Goal: Transaction & Acquisition: Purchase product/service

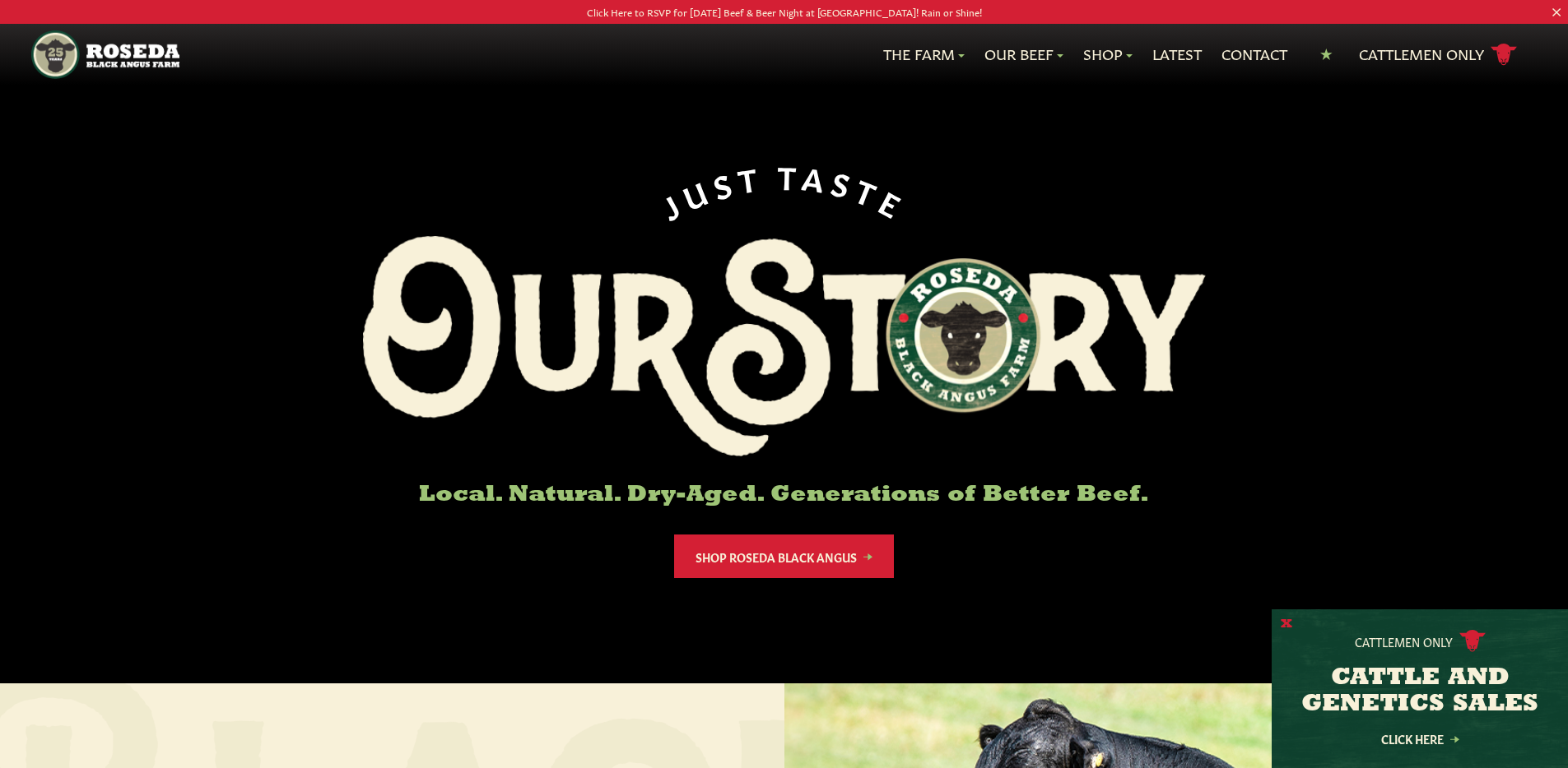
click at [1288, 626] on button "X" at bounding box center [1286, 625] width 11 height 17
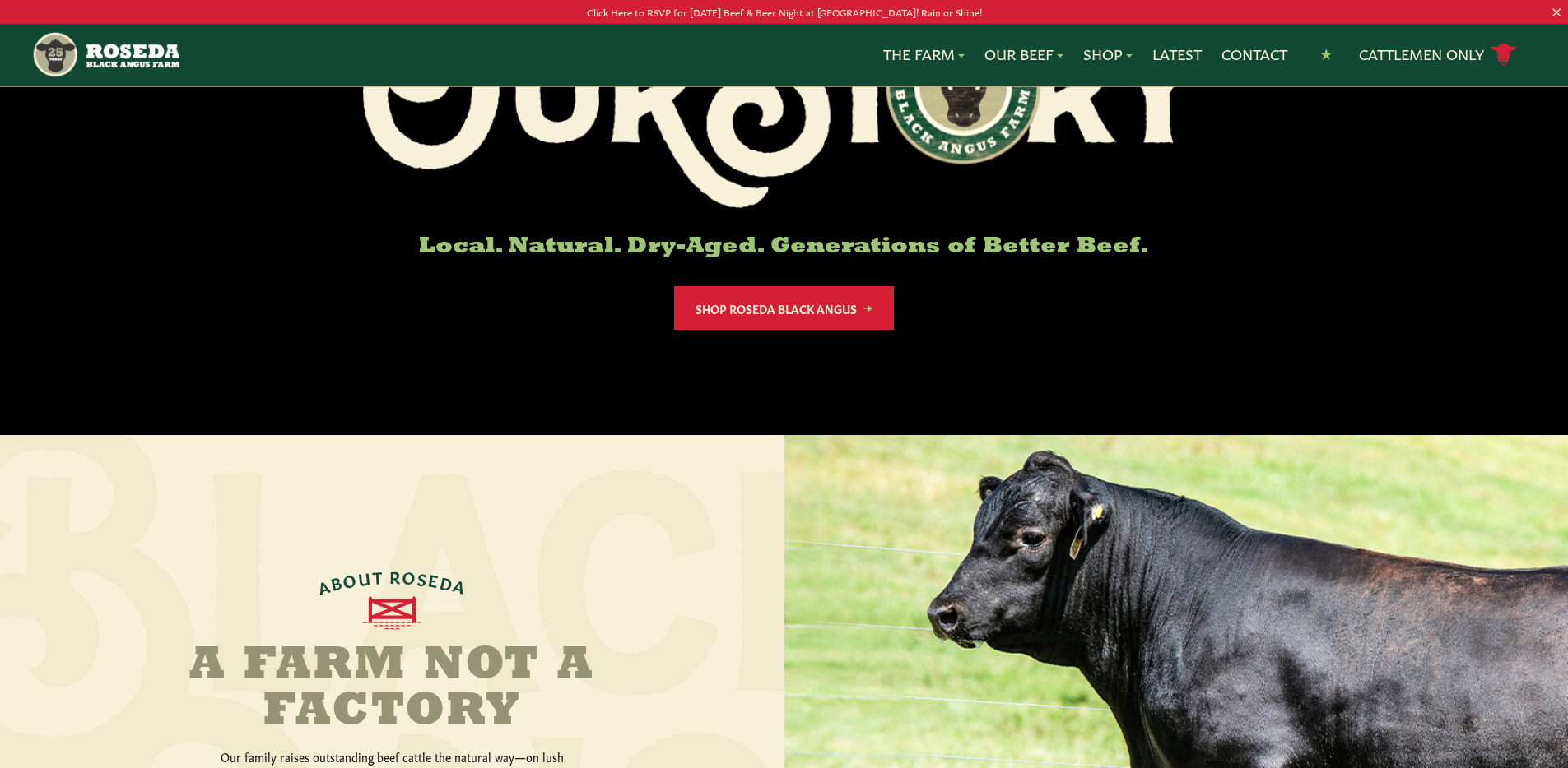
scroll to position [47, 0]
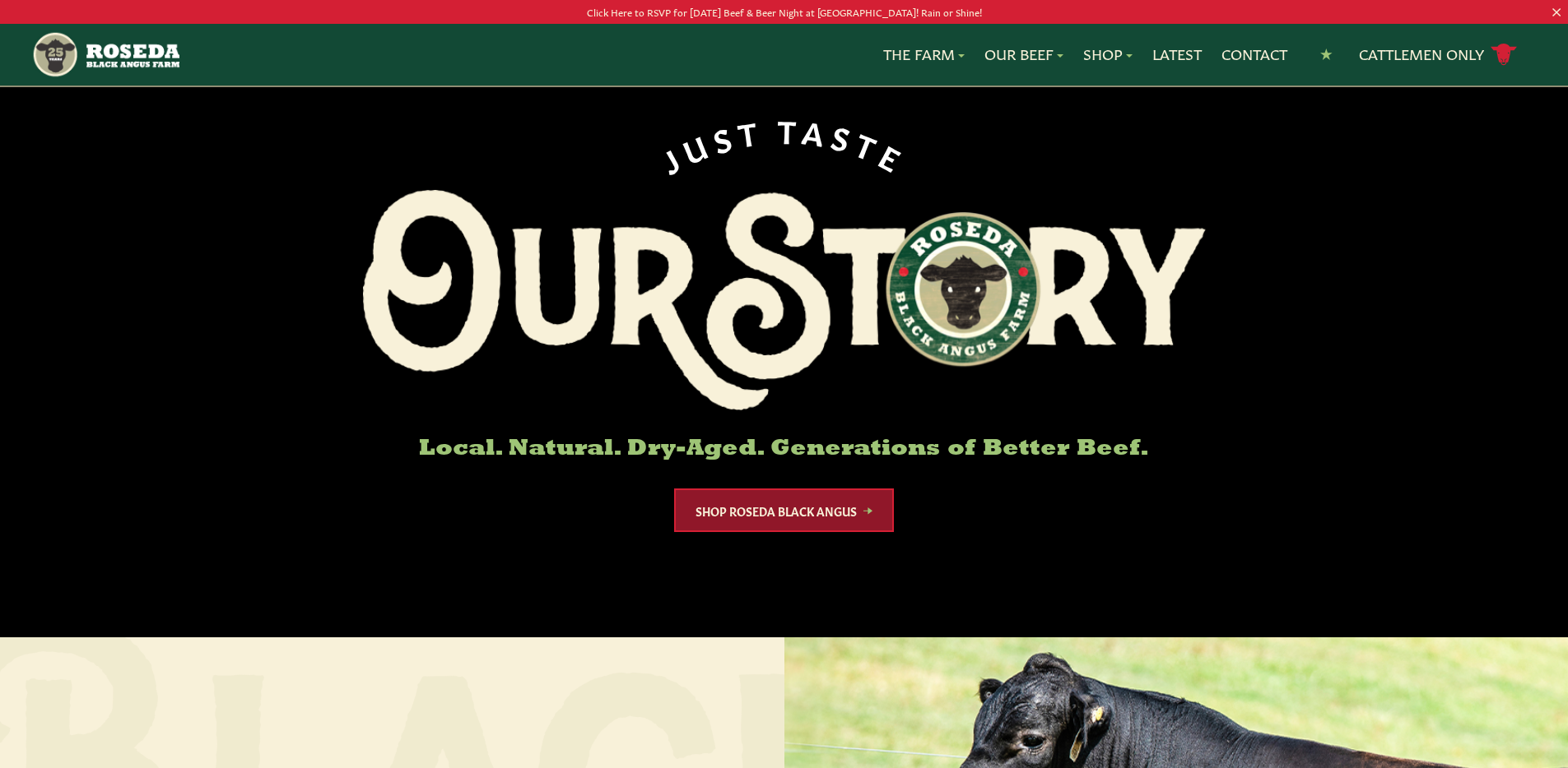
click at [841, 514] on link "Shop Roseda Black Angus" at bounding box center [784, 511] width 219 height 44
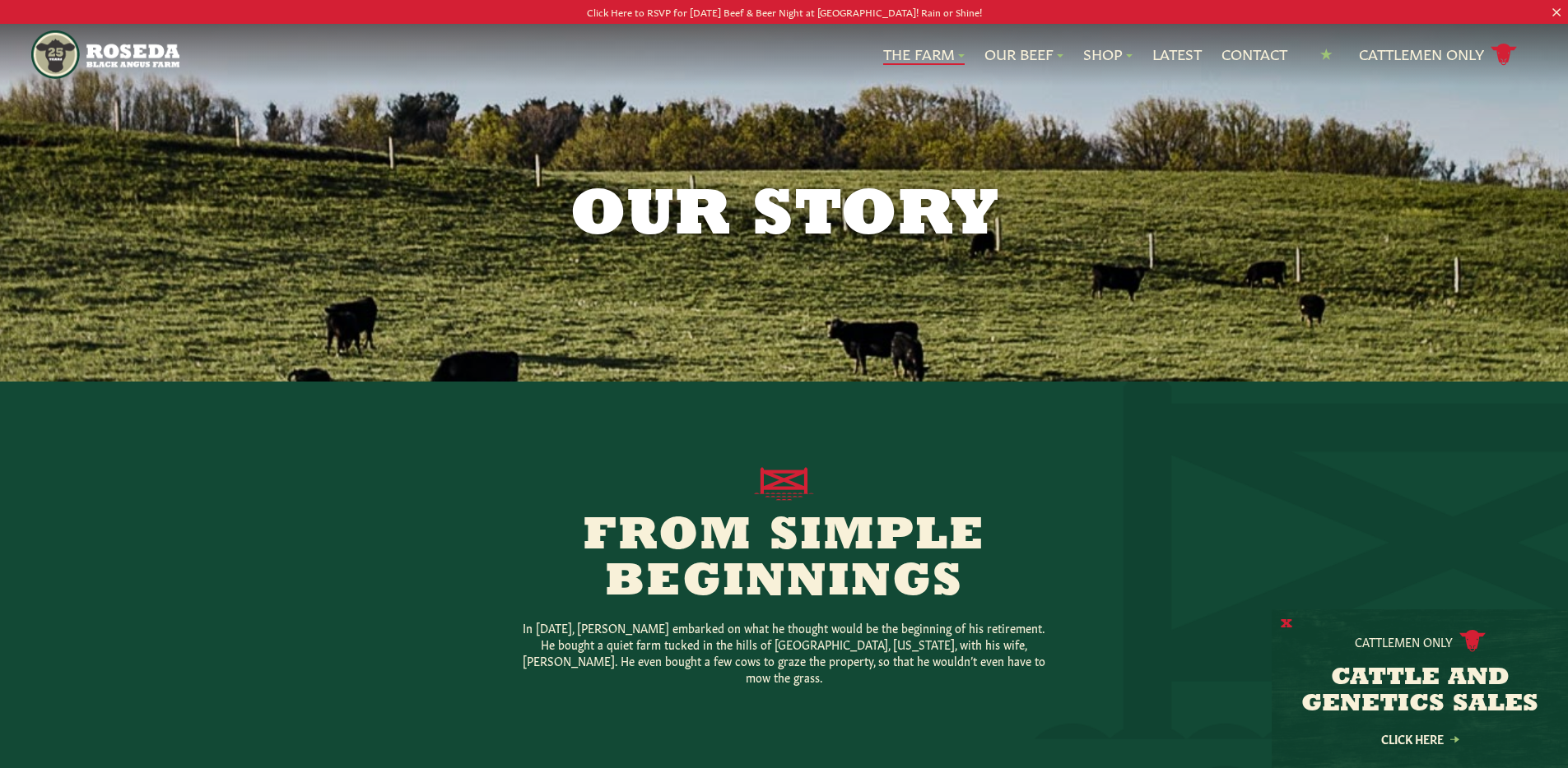
click at [1288, 628] on button "X" at bounding box center [1286, 625] width 11 height 17
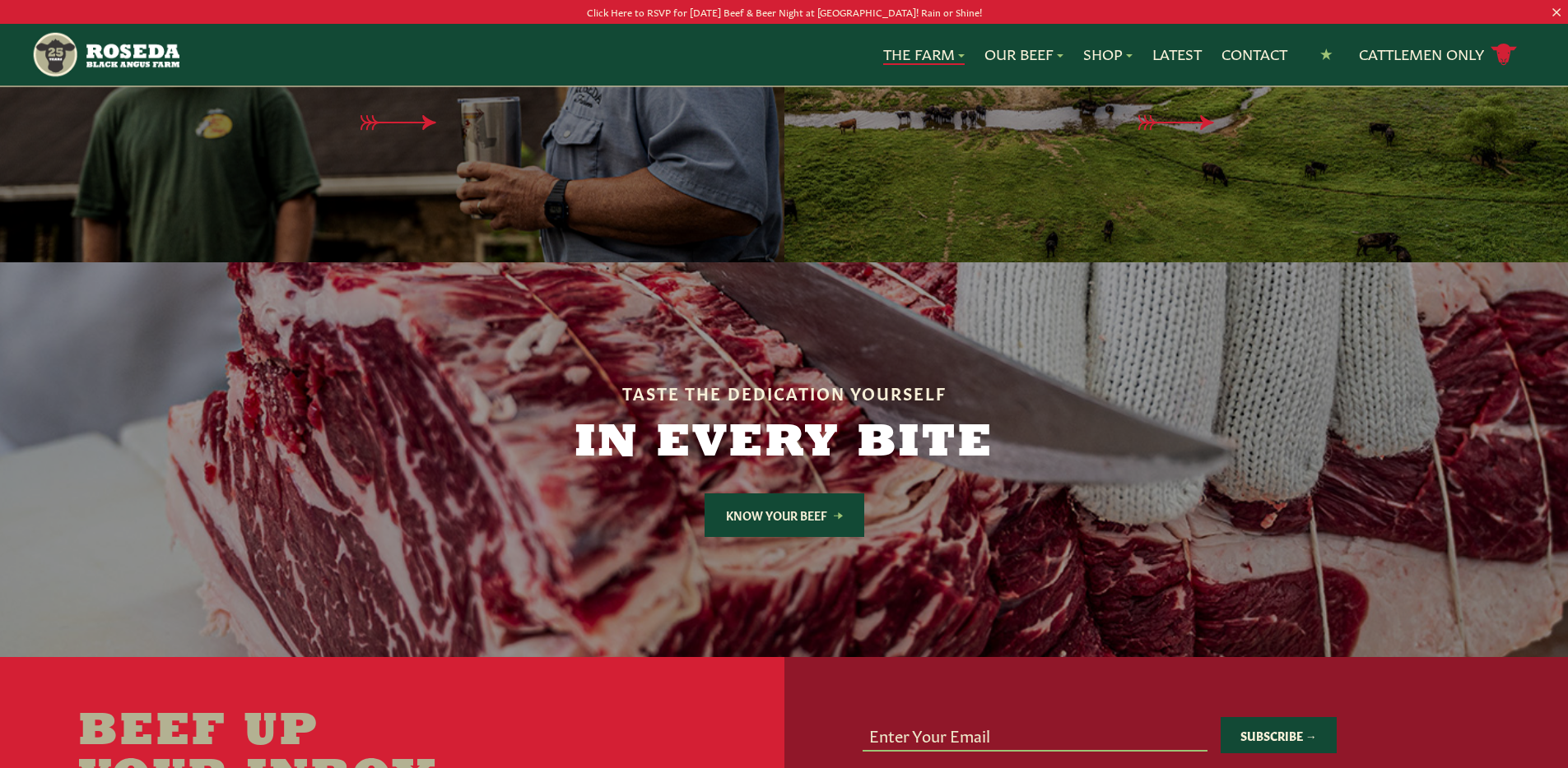
scroll to position [4327, 0]
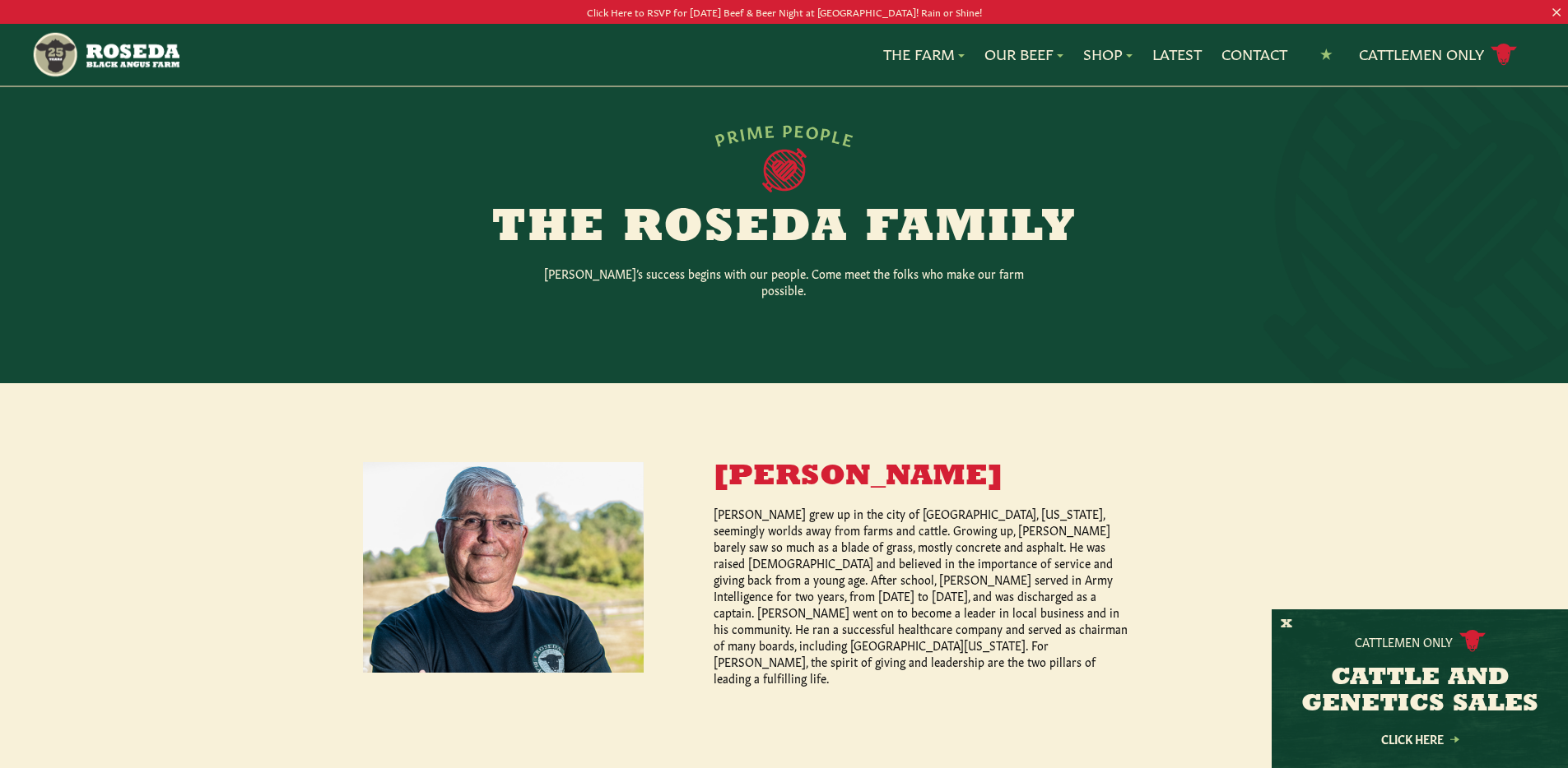
scroll to position [47, 0]
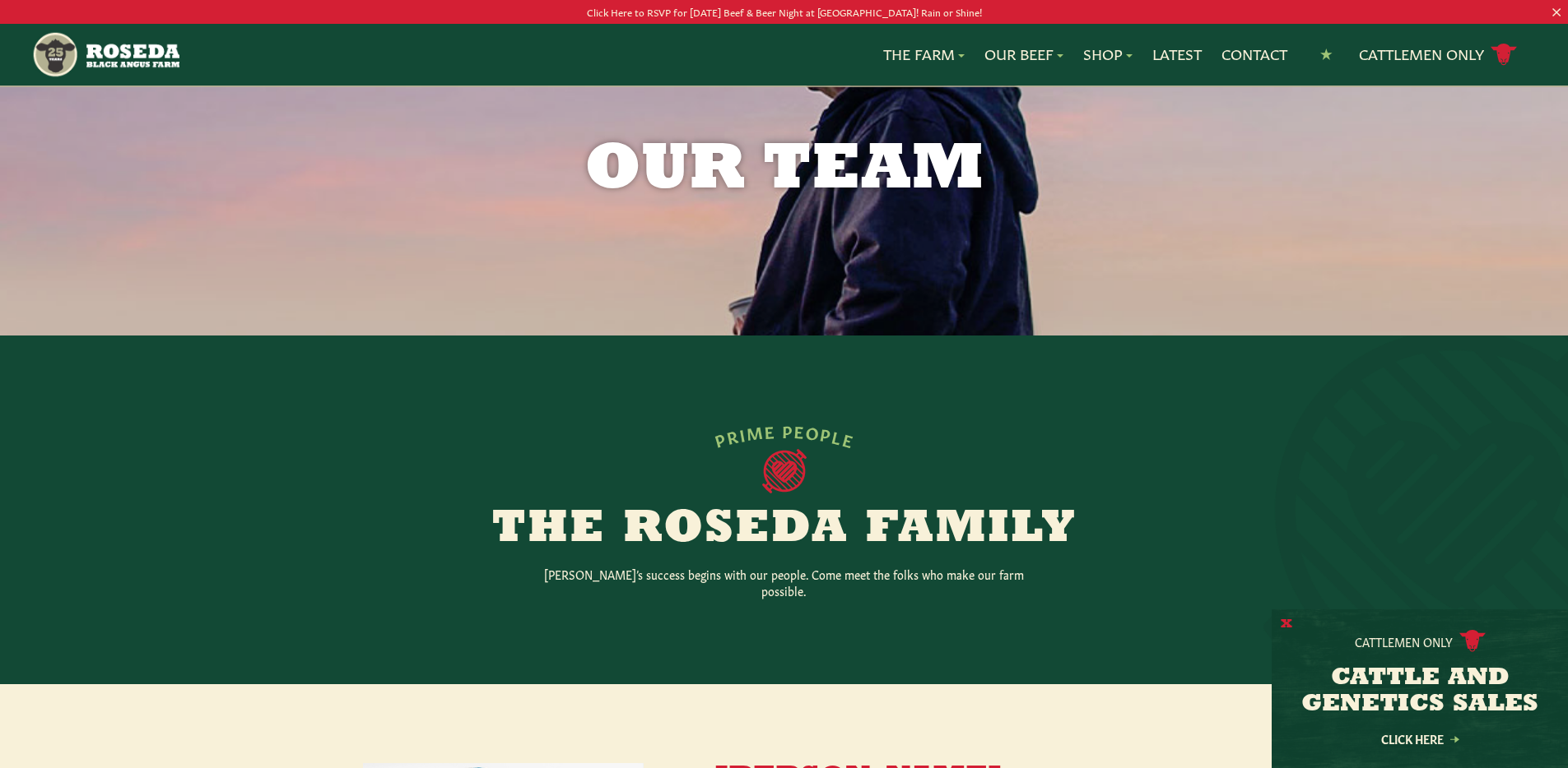
click at [1286, 626] on button "X" at bounding box center [1286, 625] width 11 height 17
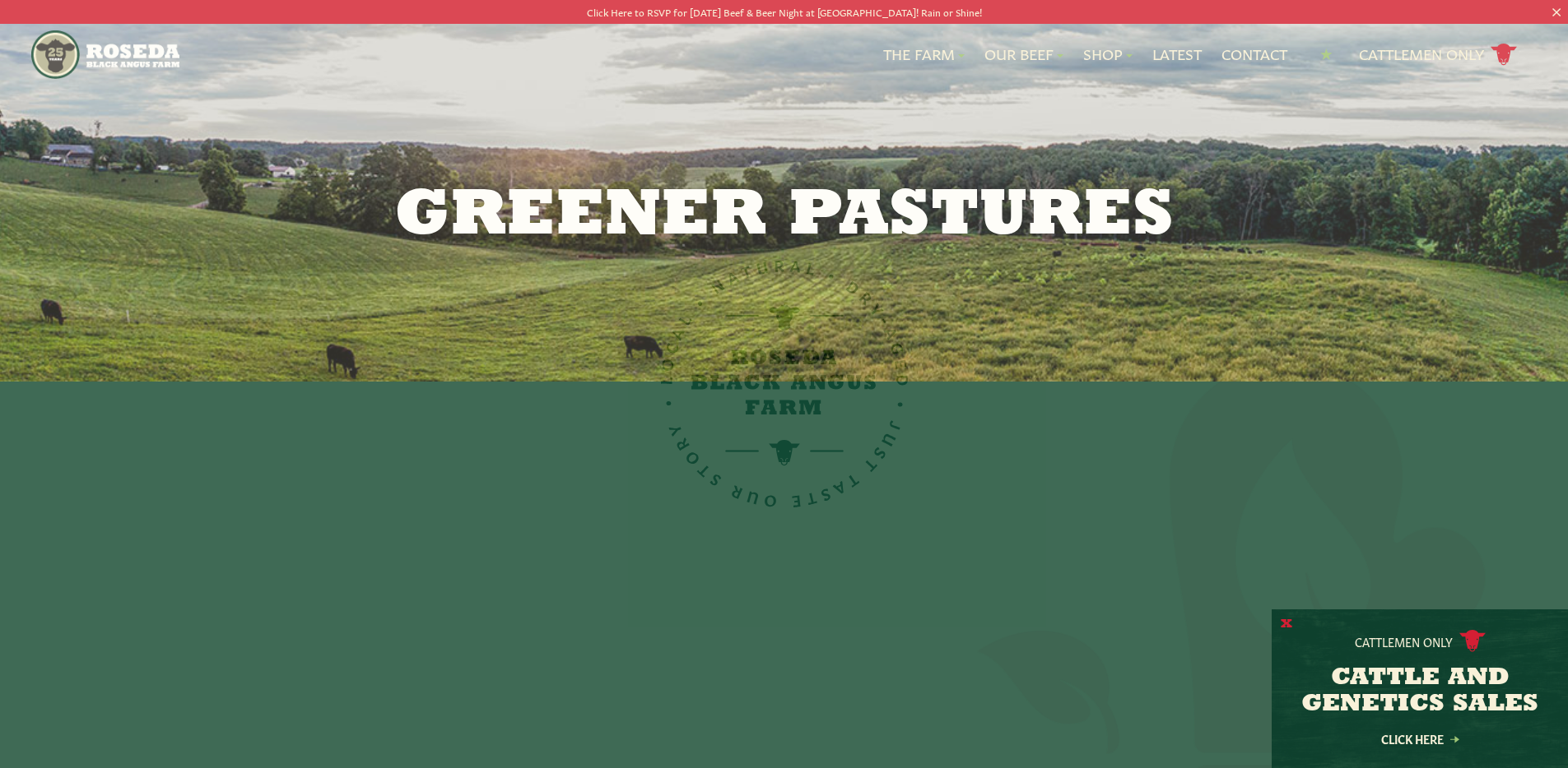
click at [1280, 625] on button "X" at bounding box center [1286, 625] width 11 height 17
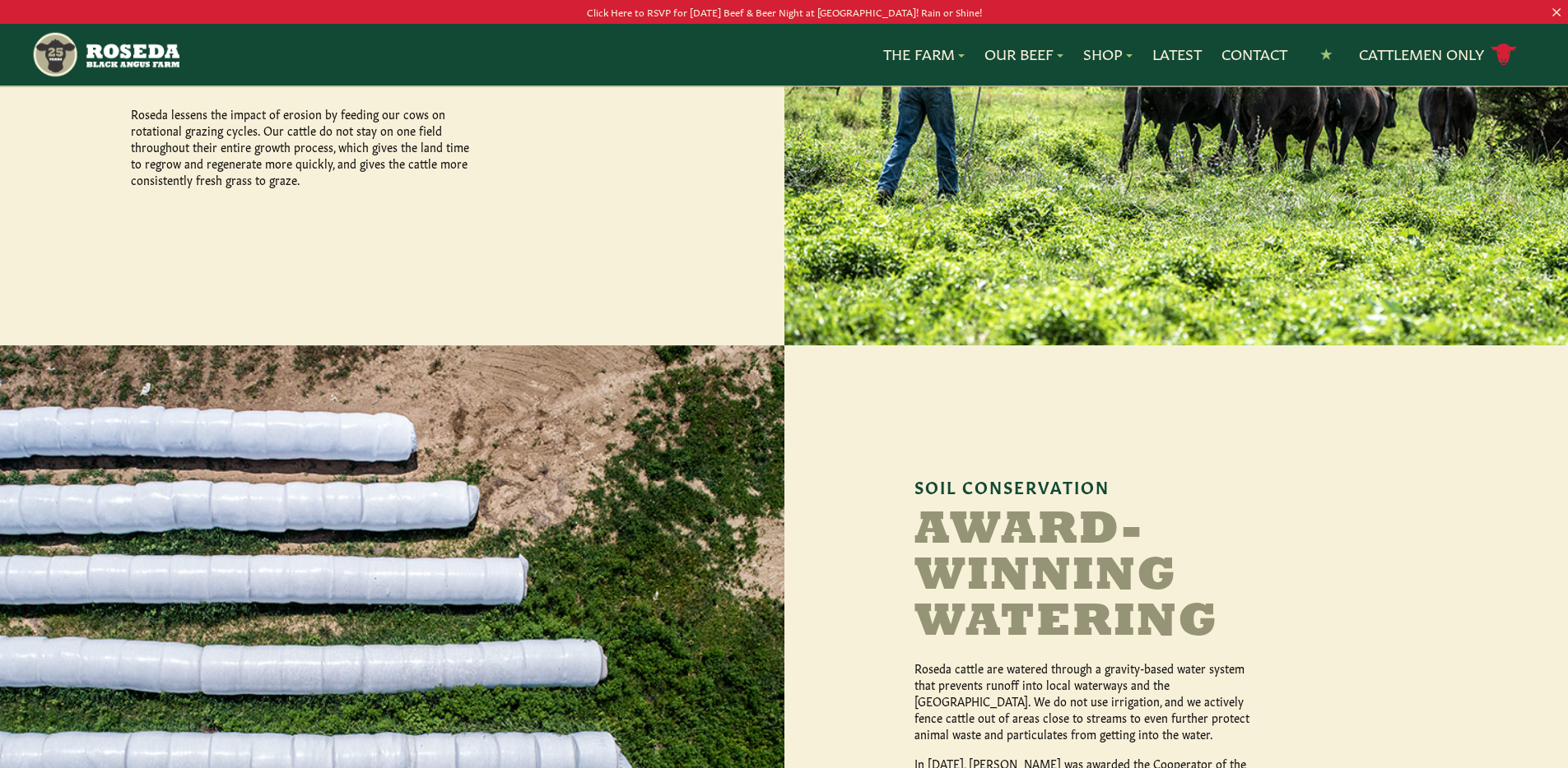
scroll to position [902, 0]
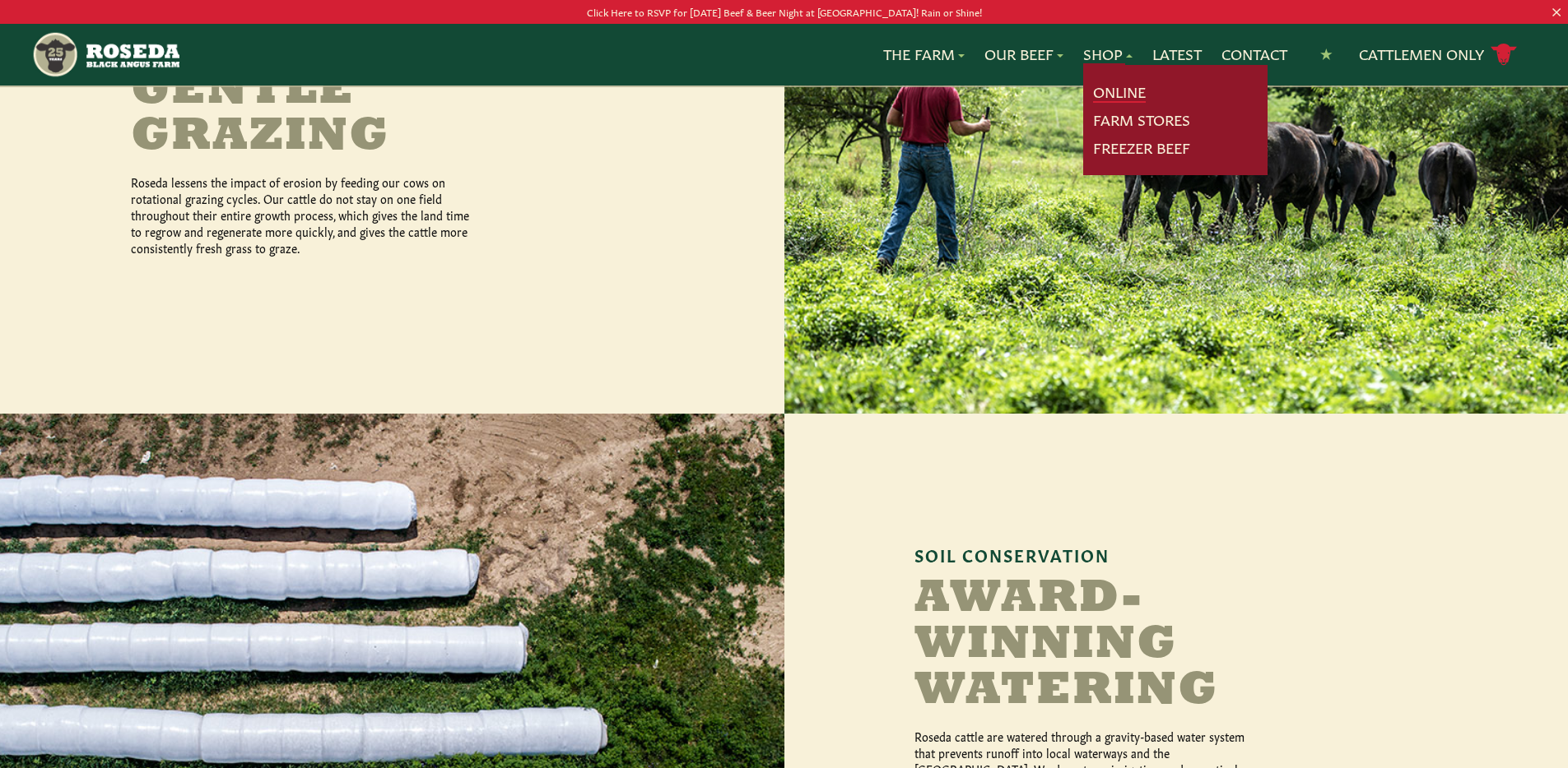
click at [1116, 91] on link "Online" at bounding box center [1119, 92] width 52 height 22
